Goal: Task Accomplishment & Management: Complete application form

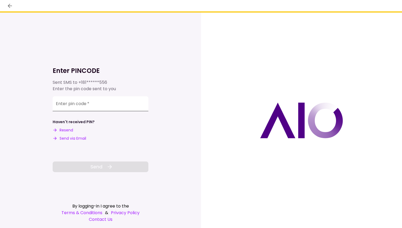
click at [69, 107] on input "Enter pin code   *" at bounding box center [101, 103] width 96 height 15
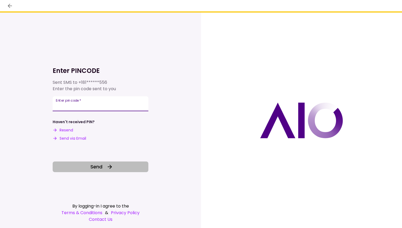
type input "******"
click at [103, 167] on button "Send" at bounding box center [101, 167] width 96 height 11
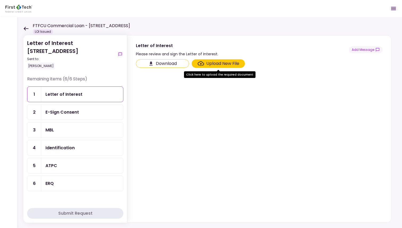
click at [158, 64] on button "Download" at bounding box center [162, 63] width 53 height 9
click at [58, 112] on div "E-Sign Consent" at bounding box center [63, 112] width 34 height 7
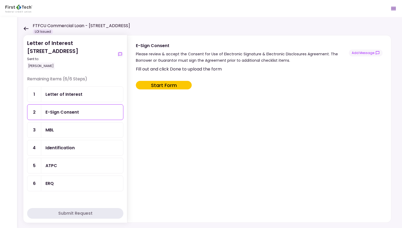
click at [160, 84] on button "Start Form" at bounding box center [164, 85] width 56 height 9
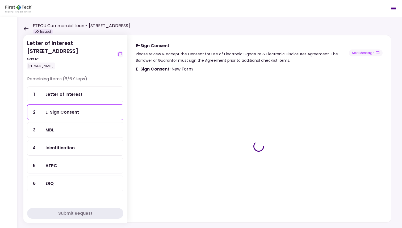
type input "***"
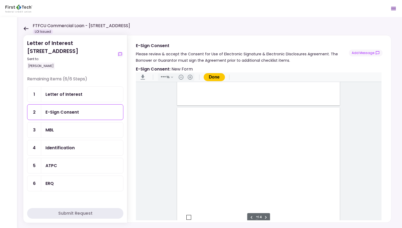
scroll to position [656, 0]
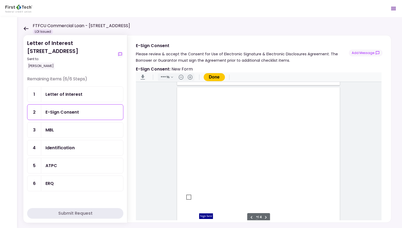
type input "*"
click at [187, 175] on div "Document Content" at bounding box center [189, 175] width 4 height 4
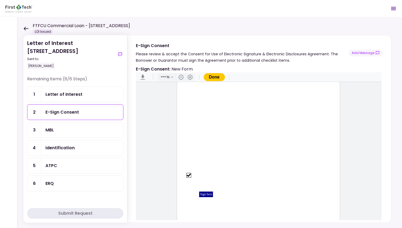
click at [207, 195] on div "Sign here" at bounding box center [206, 195] width 14 height 6
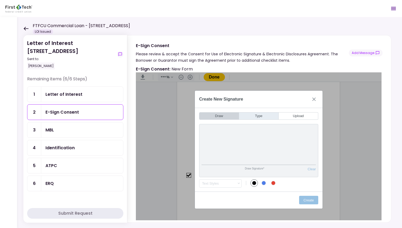
click at [264, 114] on button "Type" at bounding box center [259, 115] width 40 height 7
type input "*"
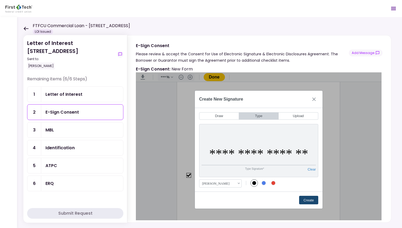
type input "**********"
click at [312, 199] on button "Create" at bounding box center [308, 200] width 19 height 9
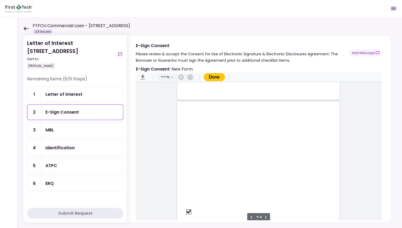
scroll to position [706, 0]
click at [201, 143] on div "Sign here" at bounding box center [206, 145] width 39 height 8
click at [192, 143] on div "Sign here" at bounding box center [206, 145] width 39 height 8
click at [201, 144] on div "Sign here" at bounding box center [206, 145] width 39 height 8
click at [259, 162] on div "Sign here" at bounding box center [258, 120] width 163 height 211
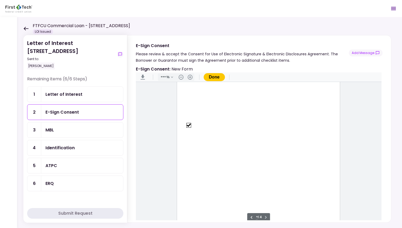
scroll to position [669, 0]
type input "*"
click at [143, 77] on button ".cls-1{fill:#abb0c4;} icon - header - download" at bounding box center [143, 77] width 9 height 9
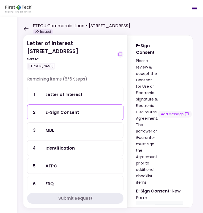
click at [61, 110] on div "E-Sign Consent" at bounding box center [63, 112] width 34 height 7
click at [65, 95] on div "Letter of Interest" at bounding box center [64, 94] width 37 height 7
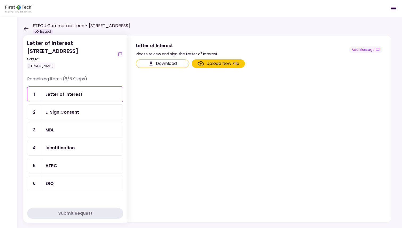
click at [72, 110] on div "E-Sign Consent" at bounding box center [63, 112] width 34 height 7
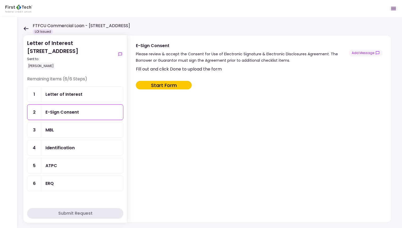
click at [164, 83] on button "Start Form" at bounding box center [164, 85] width 56 height 9
type input "***"
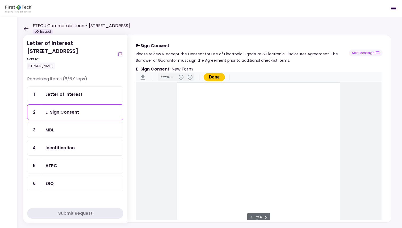
drag, startPoint x: 378, startPoint y: 95, endPoint x: 382, endPoint y: 114, distance: 20.3
click at [382, 114] on div "E-Sign Consent : New Form" at bounding box center [259, 143] width 264 height 159
drag, startPoint x: 378, startPoint y: 104, endPoint x: 383, endPoint y: 132, distance: 28.4
click at [383, 132] on div "E-Sign Consent : New Form" at bounding box center [259, 143] width 264 height 159
type input "*"
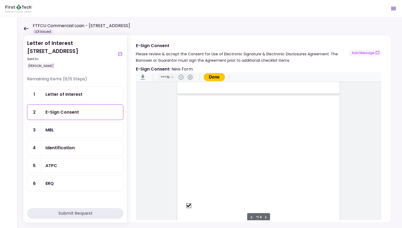
scroll to position [706, 0]
click at [205, 144] on div "Sign here" at bounding box center [206, 145] width 14 height 6
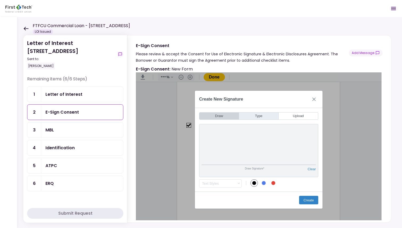
click at [254, 115] on button "Type" at bounding box center [259, 115] width 40 height 7
type input "*"
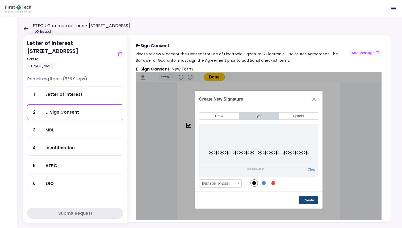
type input "**********"
click at [310, 197] on button "Create" at bounding box center [308, 200] width 19 height 9
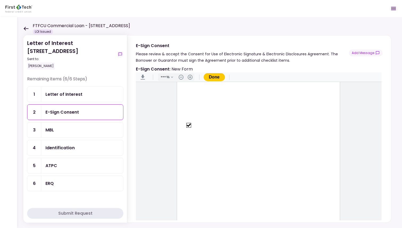
click at [217, 76] on button "Done" at bounding box center [214, 77] width 21 height 8
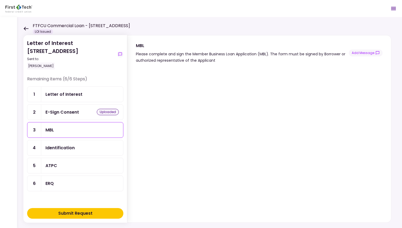
click at [230, 67] on section at bounding box center [259, 143] width 247 height 155
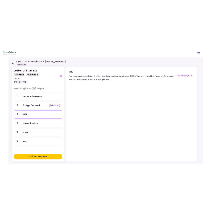
scroll to position [6, 0]
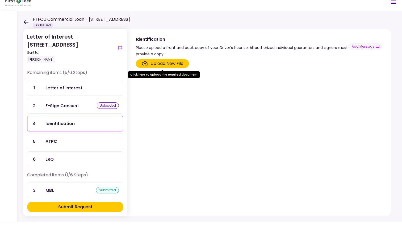
click at [165, 63] on div "Upload New File" at bounding box center [167, 63] width 33 height 6
click at [0, 0] on input "Upload New File" at bounding box center [0, 0] width 0 height 0
click at [176, 61] on div "Upload New File" at bounding box center [167, 63] width 33 height 6
click at [0, 0] on input "Upload New File" at bounding box center [0, 0] width 0 height 0
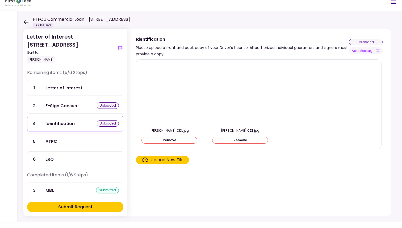
click at [172, 139] on button "Remove" at bounding box center [170, 140] width 56 height 7
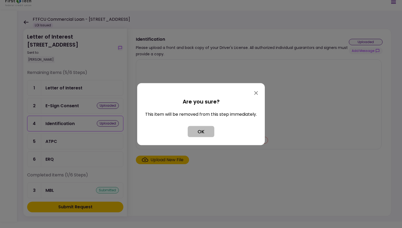
click at [204, 131] on button "OK" at bounding box center [201, 131] width 27 height 11
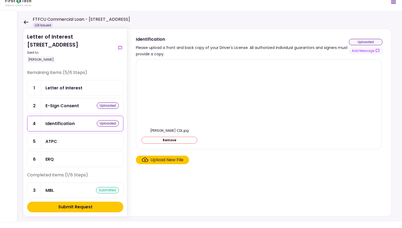
click at [173, 139] on button "Remove" at bounding box center [170, 140] width 56 height 7
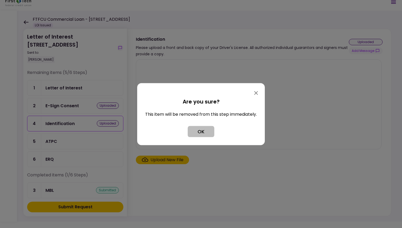
click at [204, 131] on button "OK" at bounding box center [201, 131] width 27 height 11
